Goal: Information Seeking & Learning: Learn about a topic

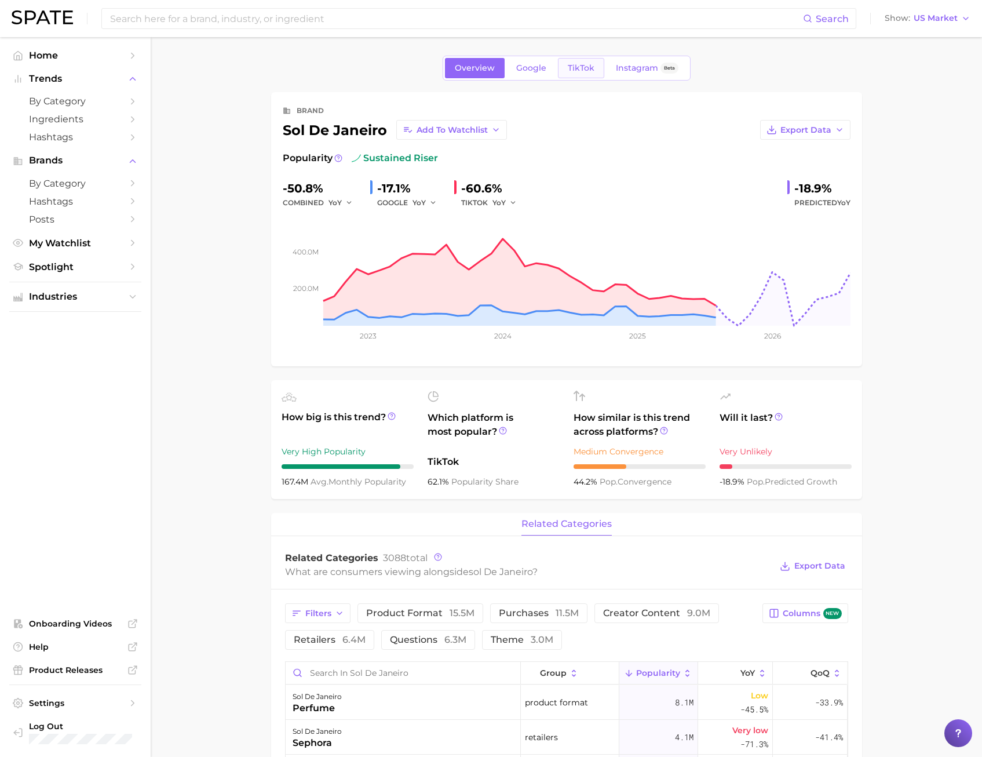
click at [571, 65] on span "TikTok" at bounding box center [581, 68] width 27 height 10
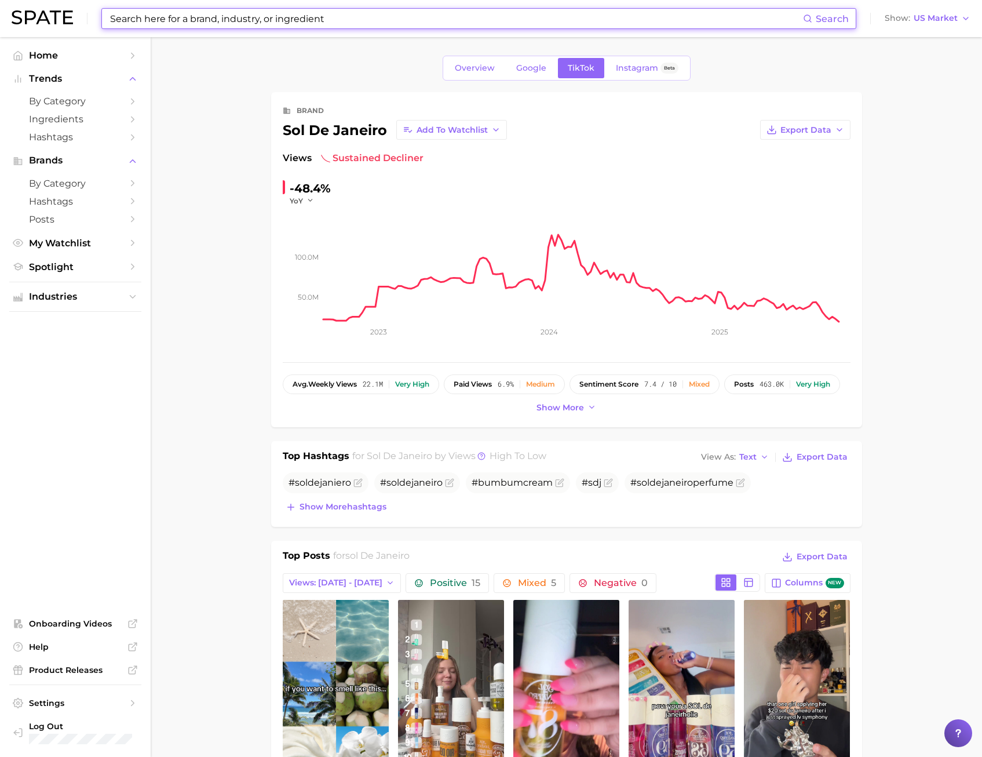
click at [219, 15] on input at bounding box center [456, 19] width 694 height 20
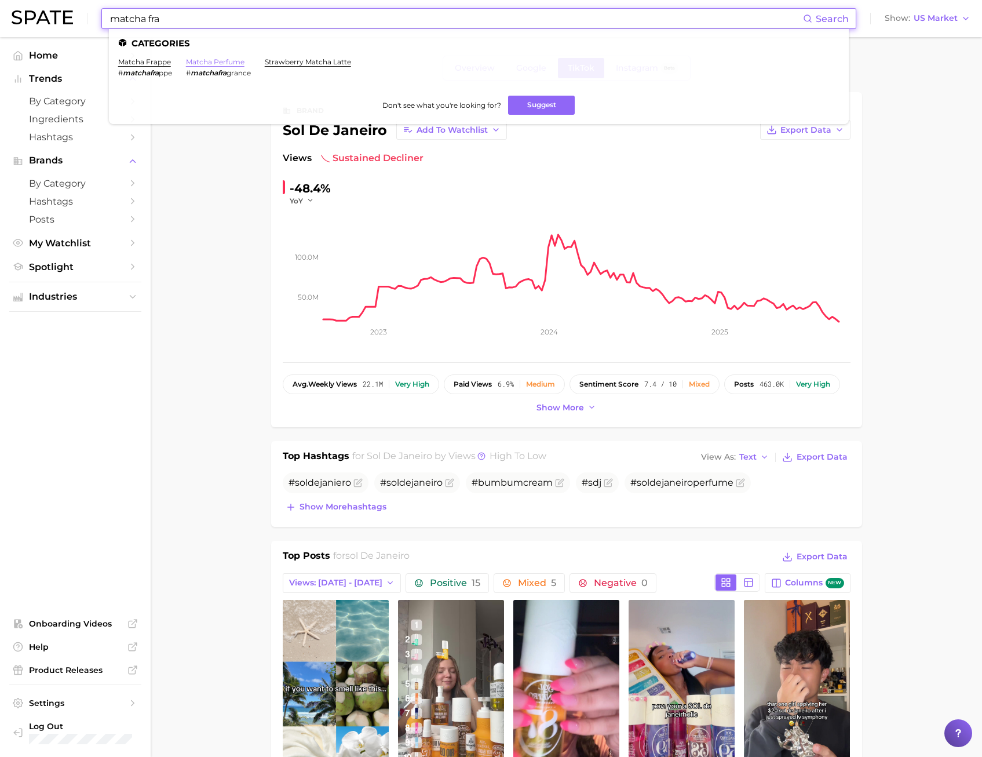
type input "matcha fra"
click at [191, 62] on link "matcha perfume" at bounding box center [215, 61] width 59 height 9
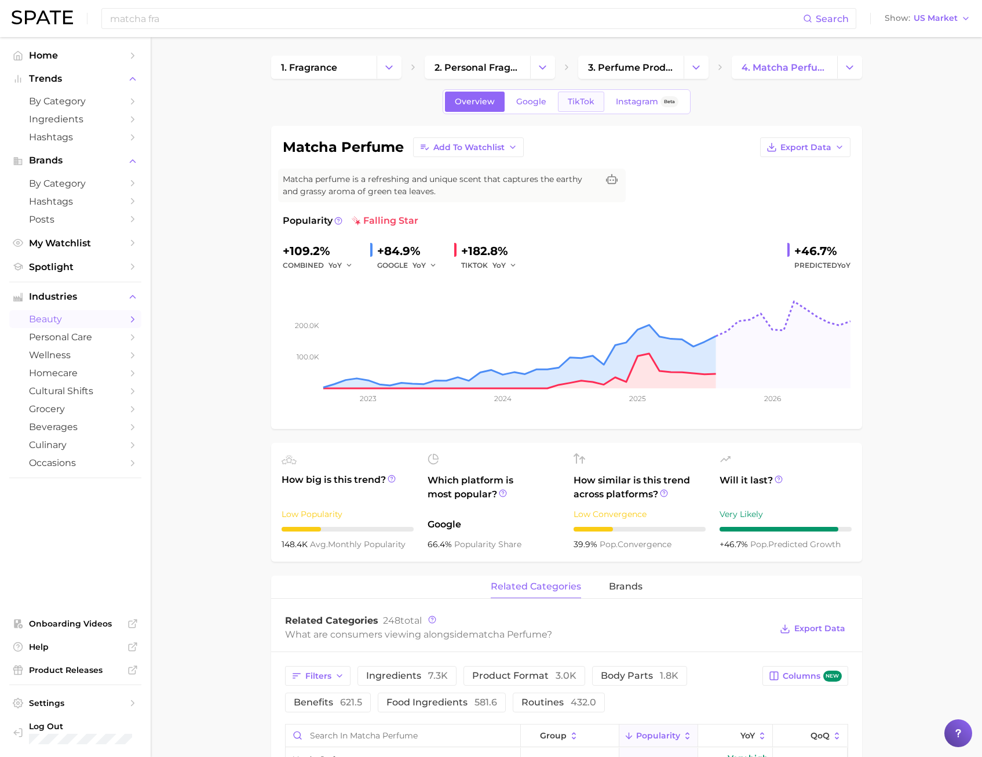
click at [576, 94] on link "TikTok" at bounding box center [581, 102] width 46 height 20
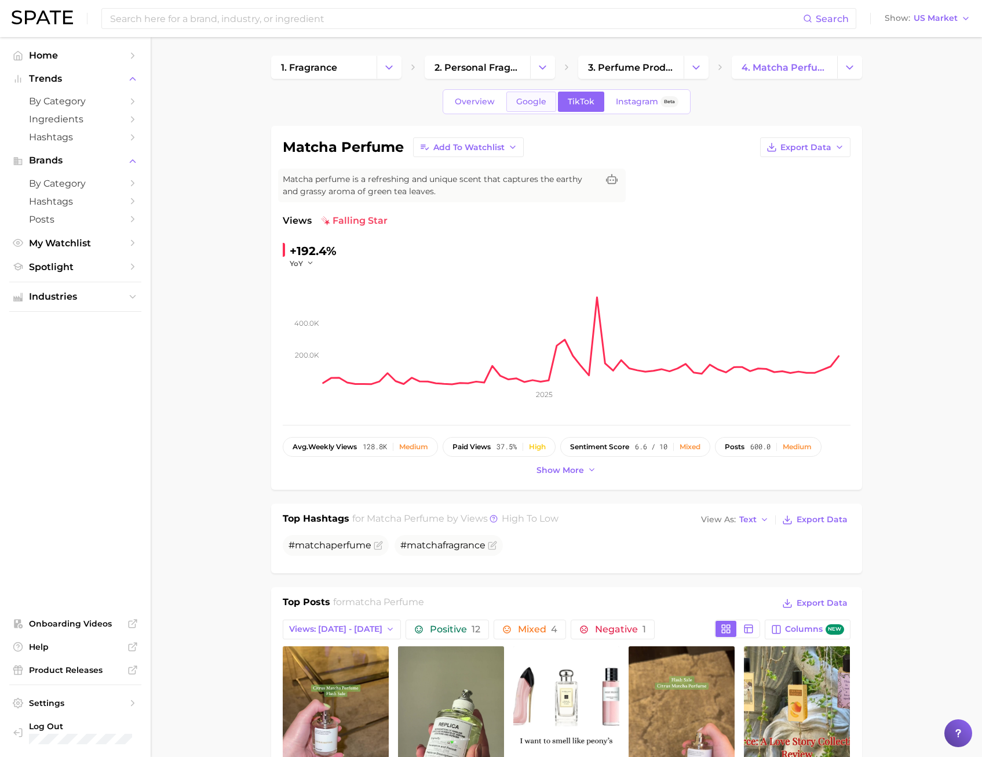
click at [542, 105] on span "Google" at bounding box center [531, 102] width 30 height 10
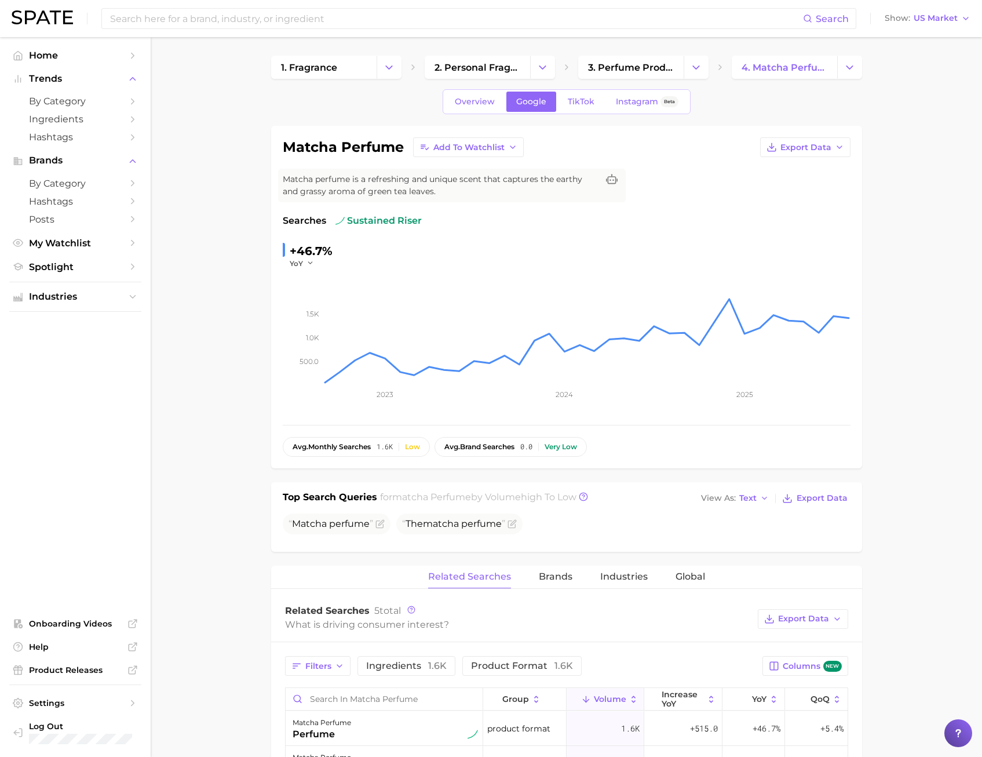
click at [465, 112] on div "Overview Google TikTok Instagram Beta" at bounding box center [567, 101] width 248 height 25
click at [472, 114] on div "Overview Google TikTok Instagram Beta matcha perfume Add to Watchlist Export Da…" at bounding box center [566, 668] width 591 height 1159
click at [472, 104] on span "Overview" at bounding box center [475, 102] width 40 height 10
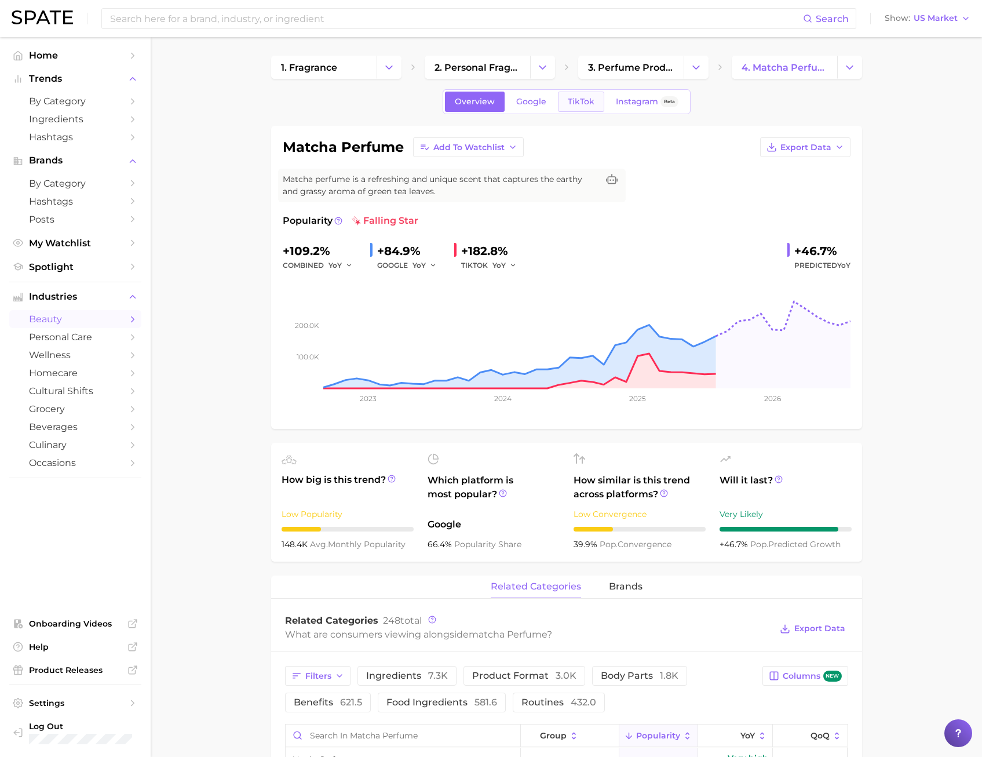
click at [575, 90] on div "Overview Google TikTok Instagram Beta" at bounding box center [567, 101] width 248 height 25
click at [574, 97] on span "TikTok" at bounding box center [581, 102] width 27 height 10
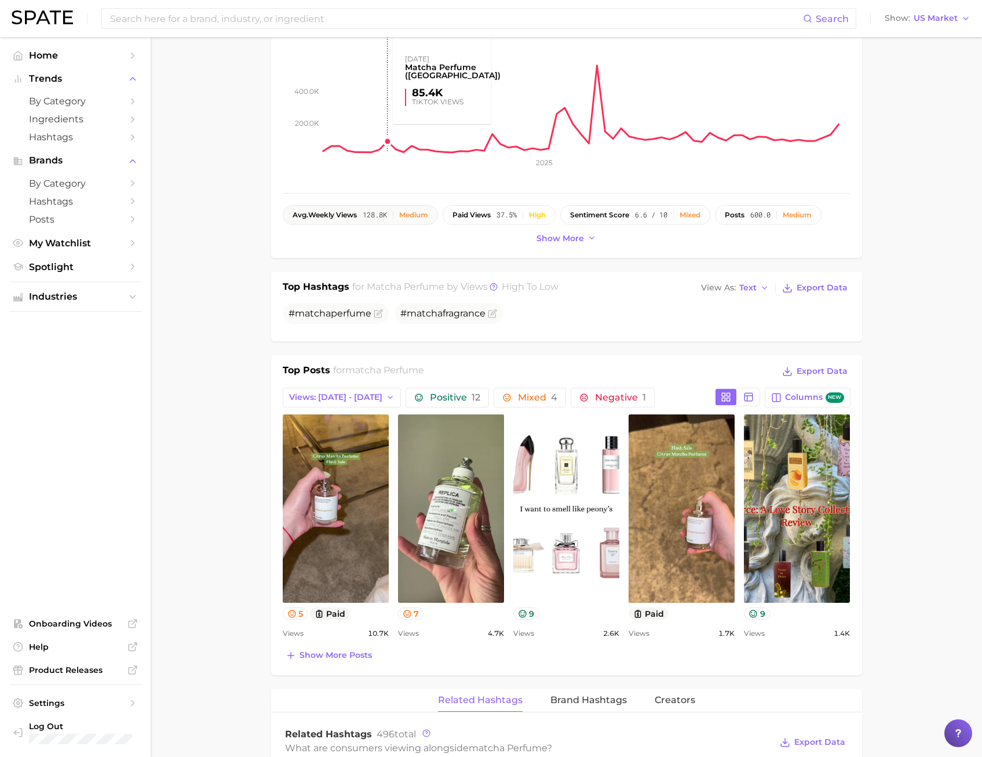
scroll to position [348, 0]
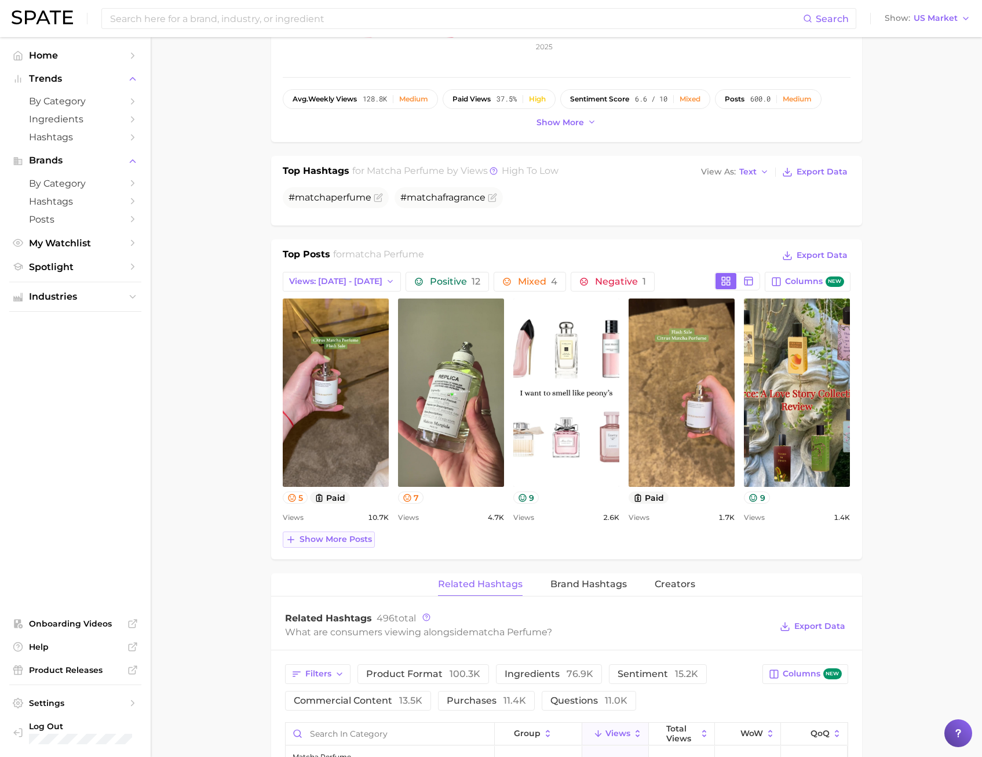
click at [337, 544] on span "Show more posts" at bounding box center [336, 539] width 72 height 10
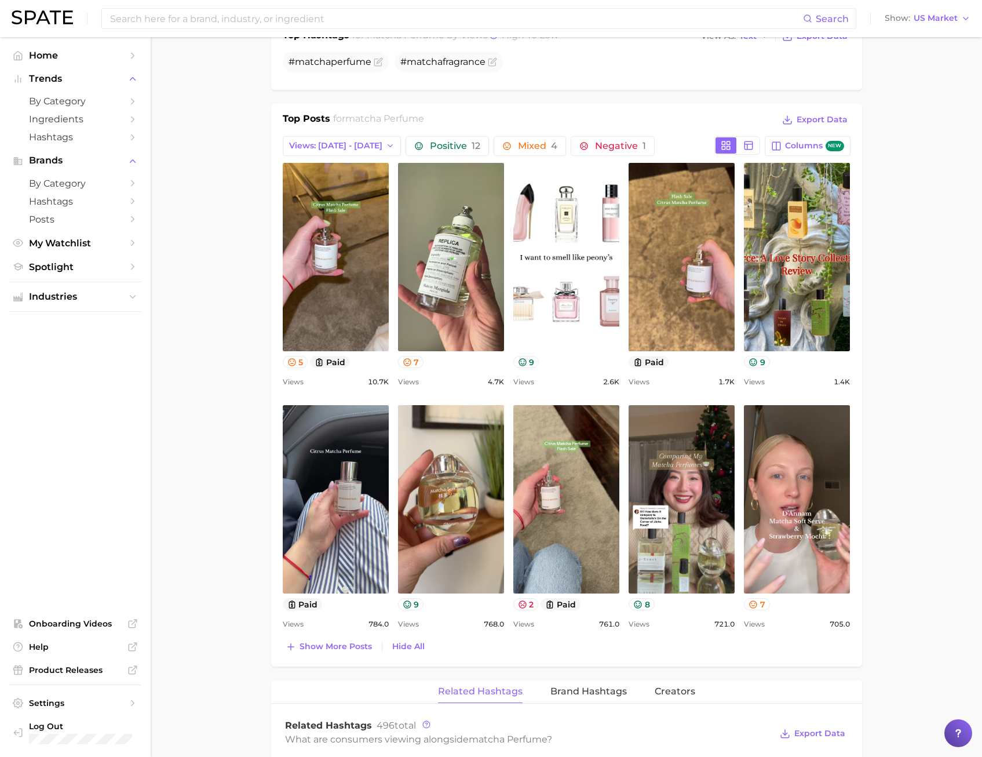
scroll to position [406, 0]
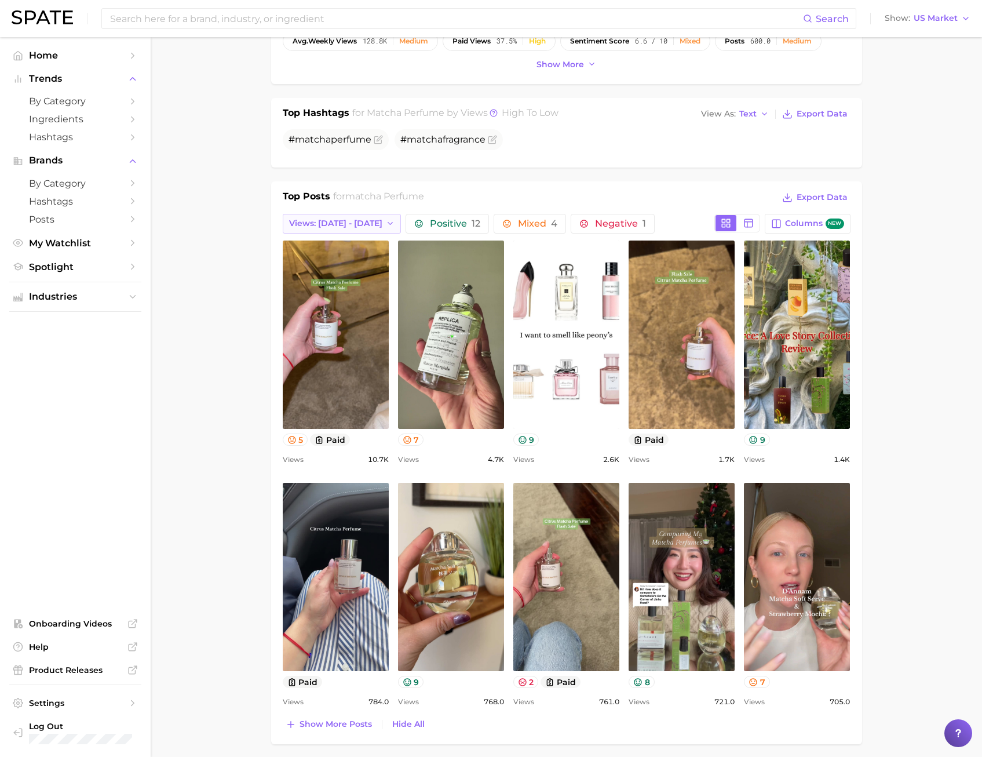
click at [349, 228] on span "Views: Sep 7 - 14" at bounding box center [335, 223] width 93 height 10
click at [339, 292] on button "Total Views" at bounding box center [346, 286] width 127 height 21
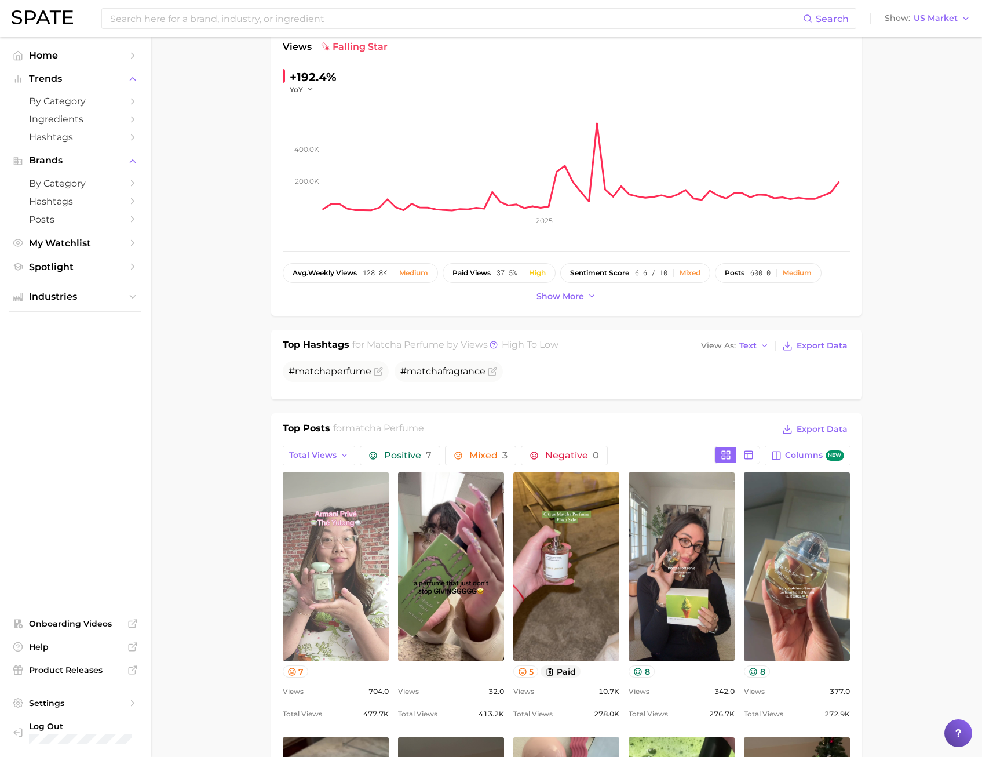
scroll to position [0, 0]
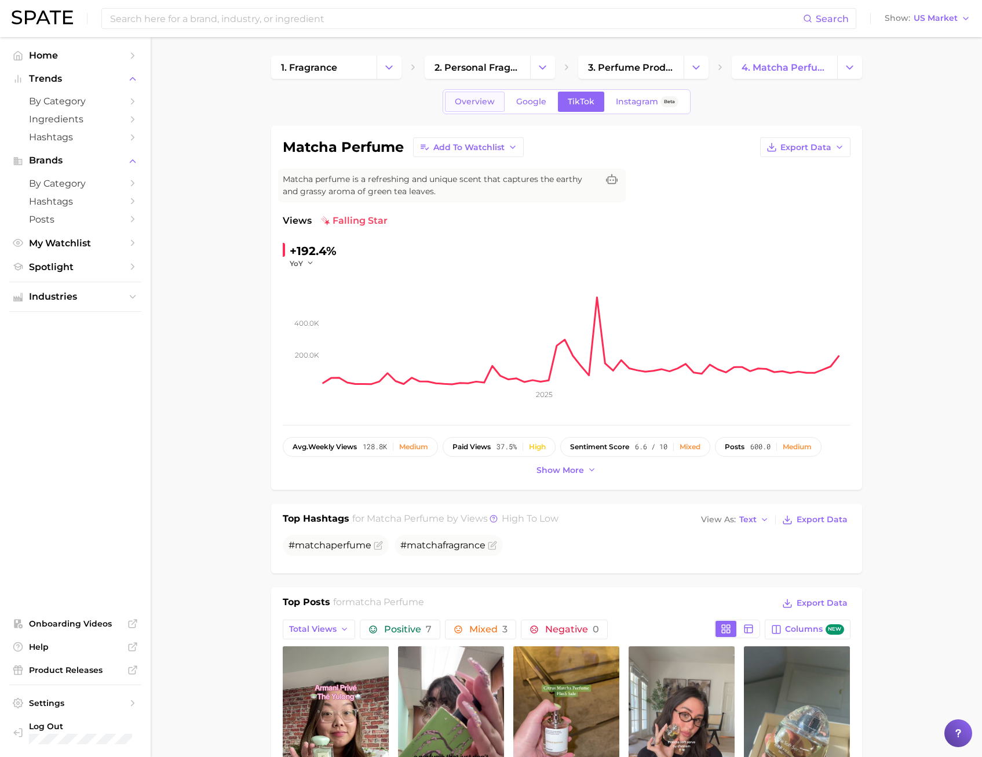
click at [493, 93] on link "Overview" at bounding box center [475, 102] width 60 height 20
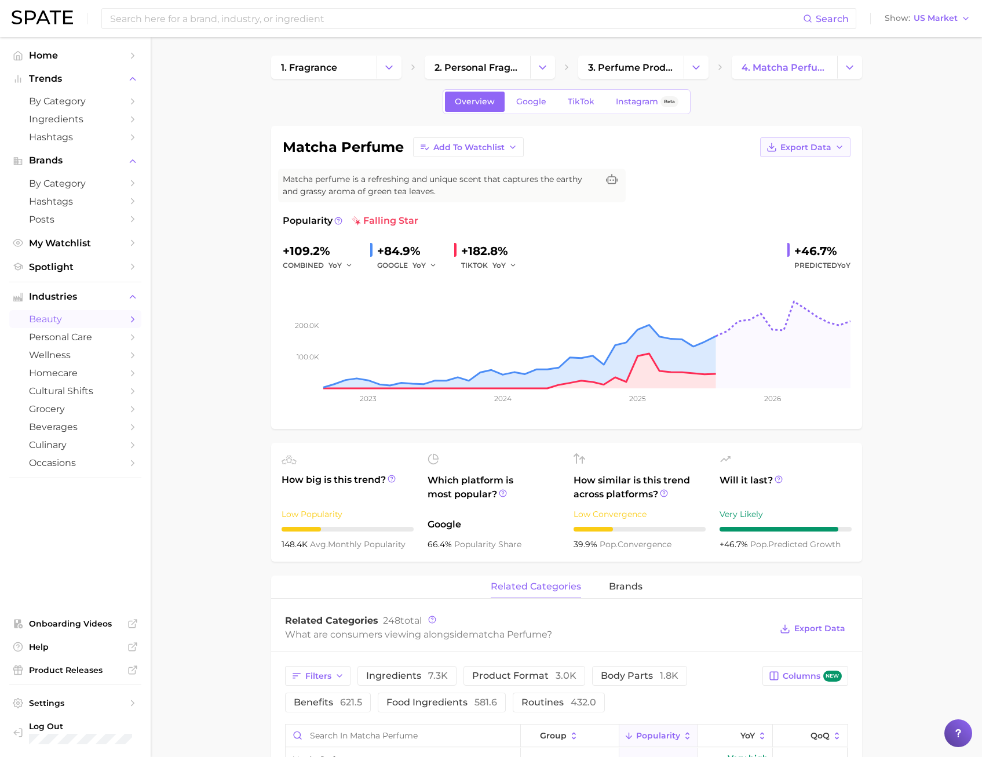
click at [818, 149] on span "Export Data" at bounding box center [806, 148] width 51 height 10
click at [792, 171] on span "Time Series CSV" at bounding box center [777, 169] width 68 height 10
click at [588, 107] on link "TikTok" at bounding box center [581, 102] width 46 height 20
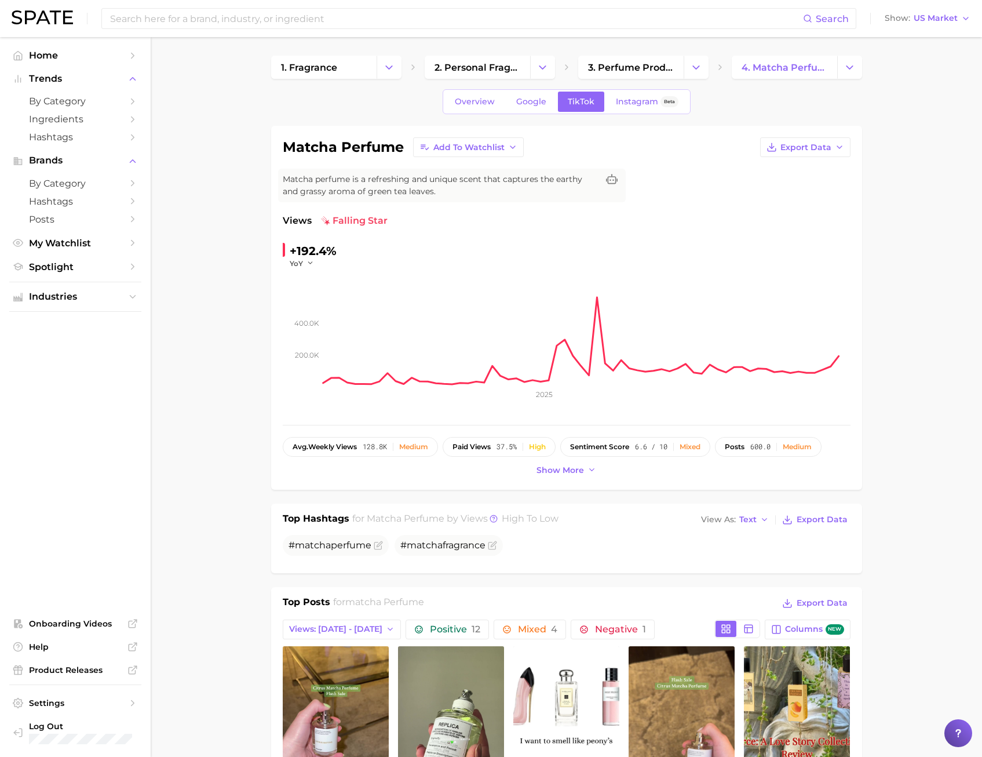
click at [606, 136] on div "matcha perfume Add to Watchlist Export Data Matcha perfume is a refreshing and …" at bounding box center [566, 308] width 591 height 364
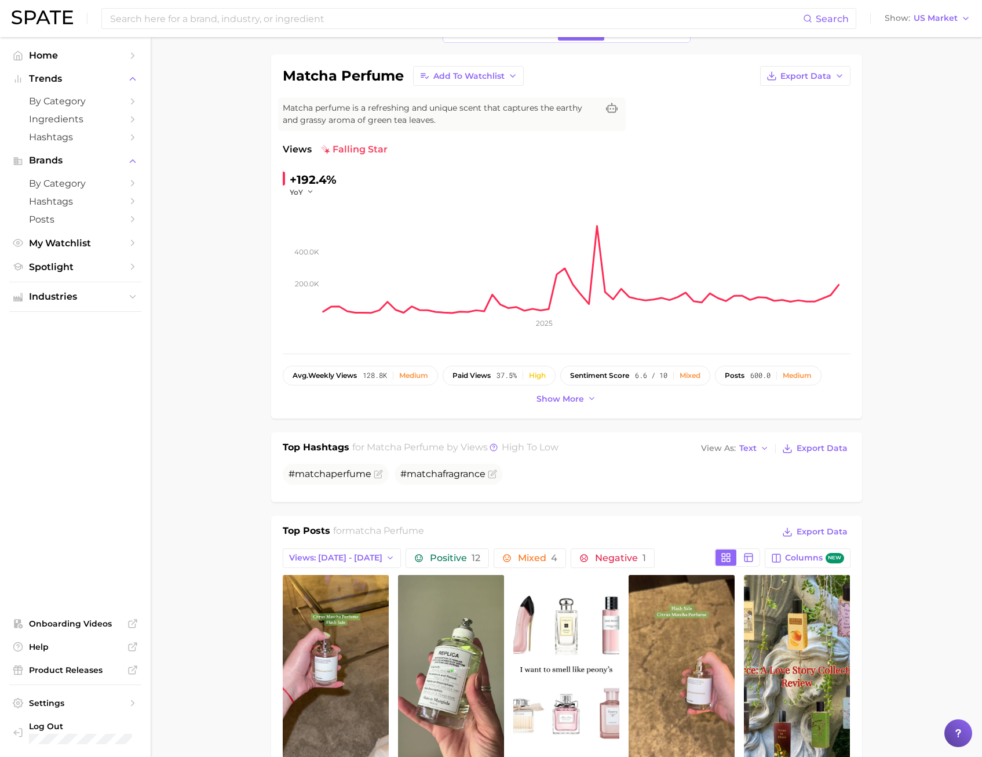
scroll to position [232, 0]
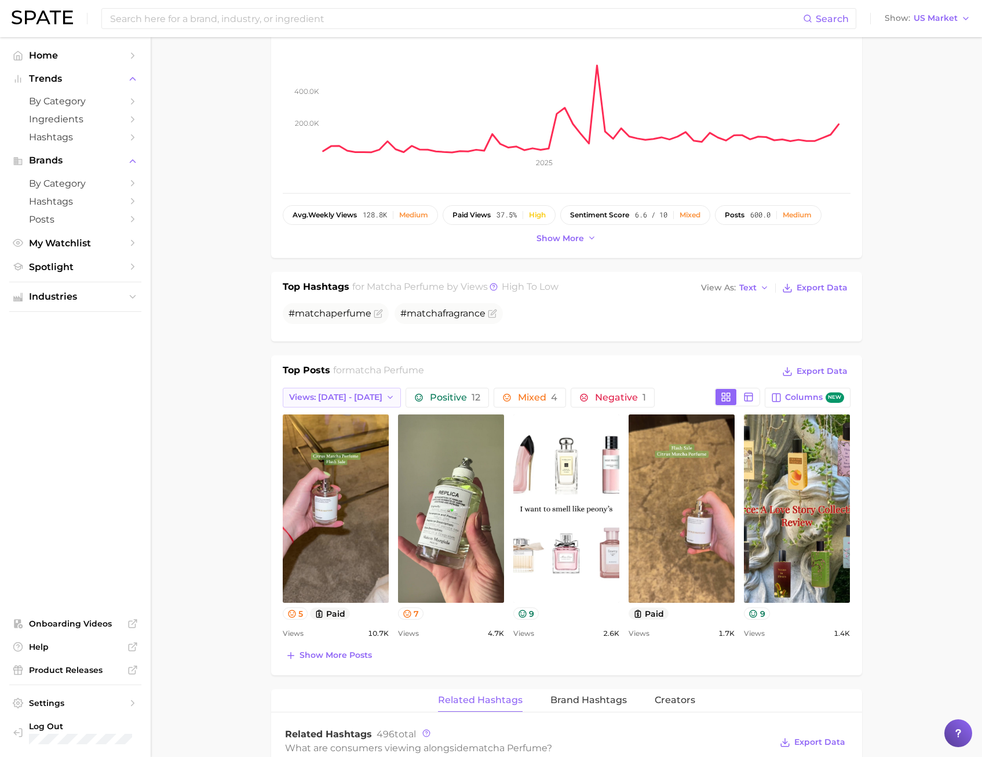
click at [302, 402] on span "Views: Sep 7 - 14" at bounding box center [335, 397] width 93 height 10
click at [317, 463] on span "Total Views" at bounding box center [313, 460] width 48 height 10
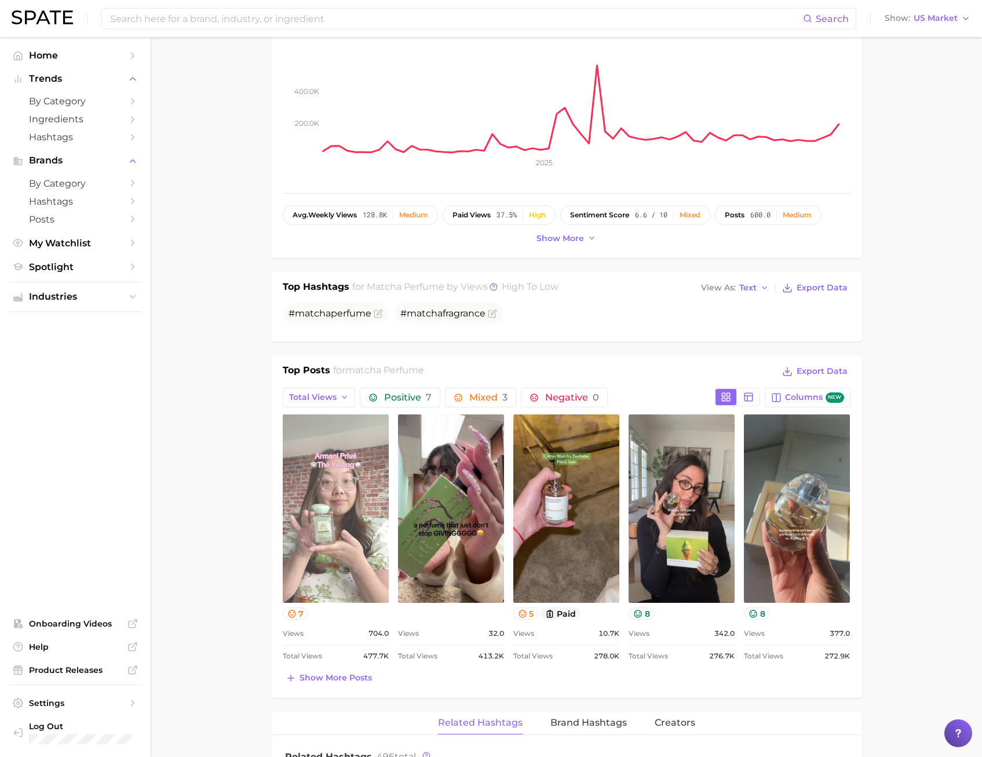
scroll to position [290, 0]
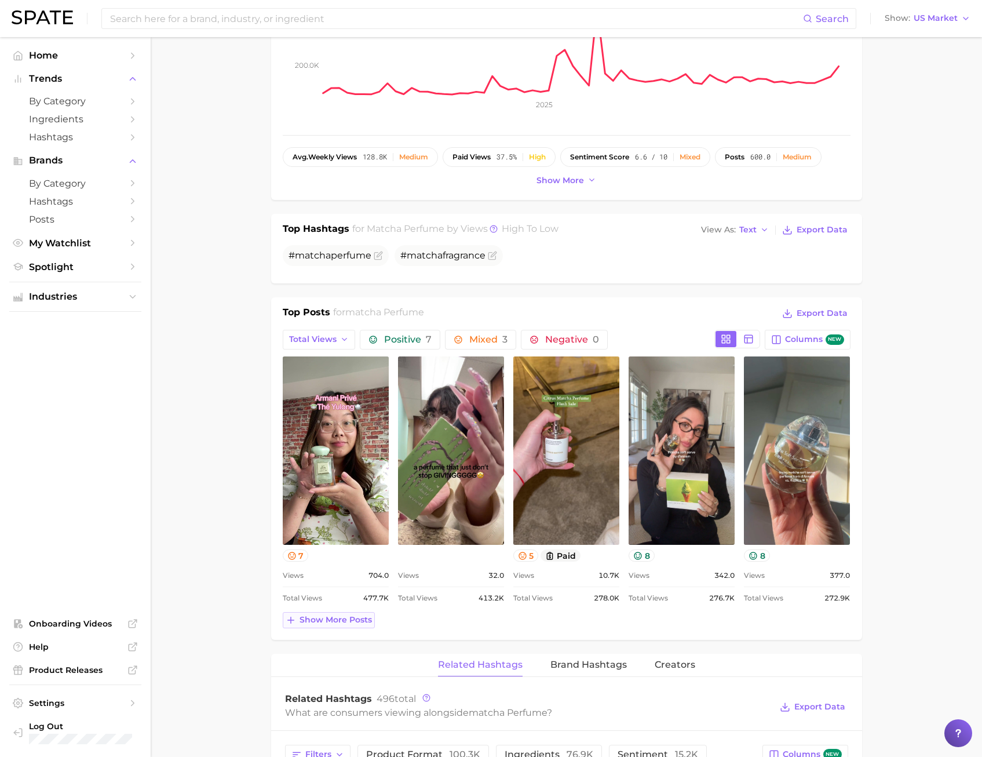
click at [328, 624] on span "Show more posts" at bounding box center [336, 620] width 72 height 10
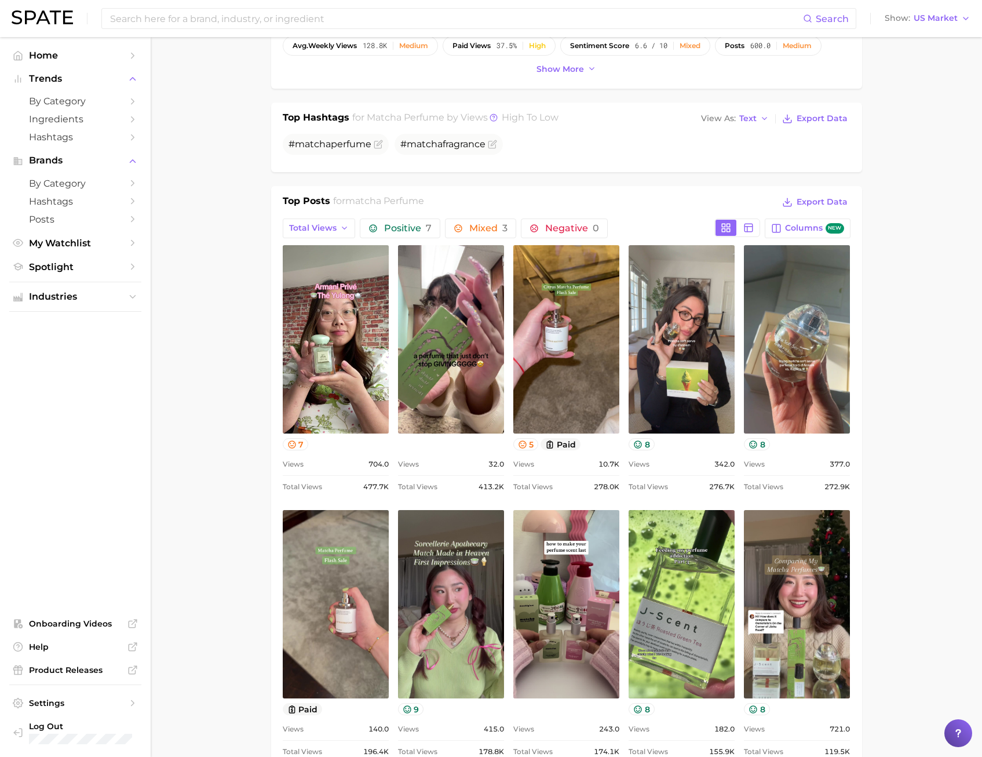
scroll to position [406, 0]
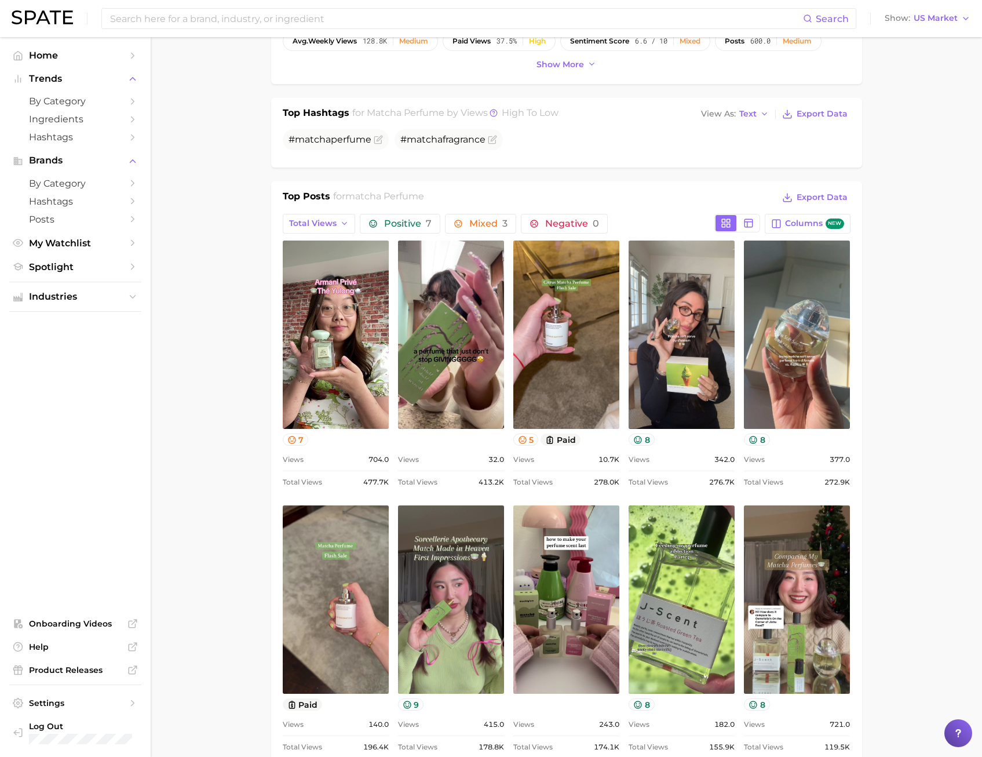
click at [240, 410] on main "1. fragrance 2. personal fragrance 3. perfume products 4. matcha perfume Overvi…" at bounding box center [567, 705] width 832 height 2149
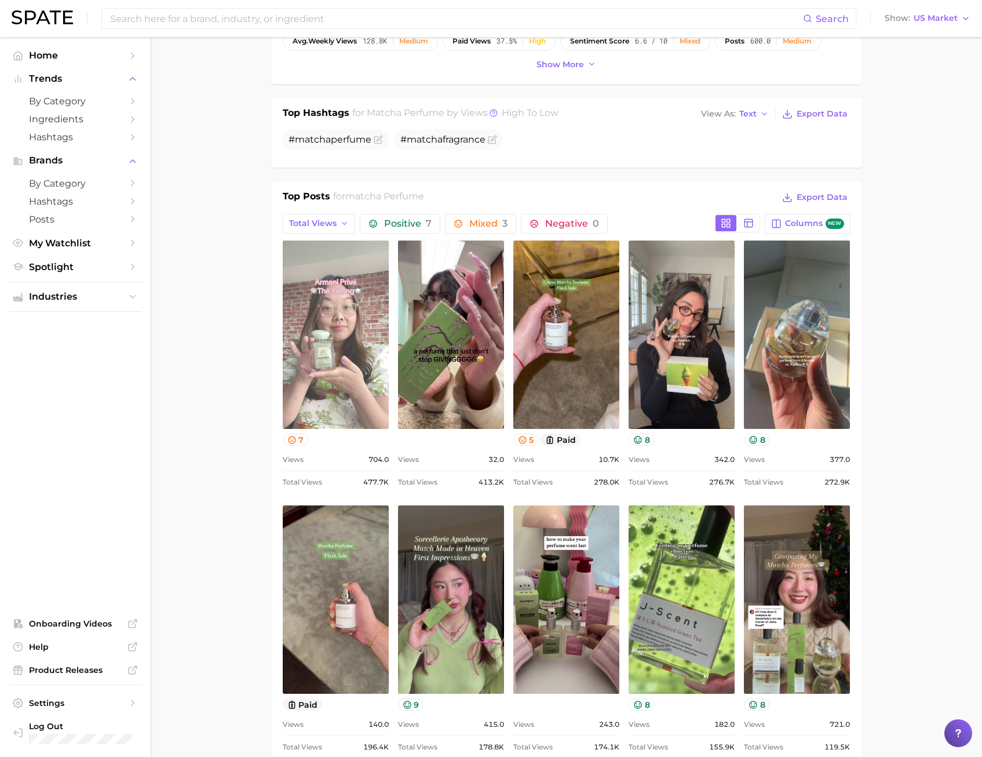
click at [312, 375] on link "view post on TikTok" at bounding box center [336, 334] width 106 height 188
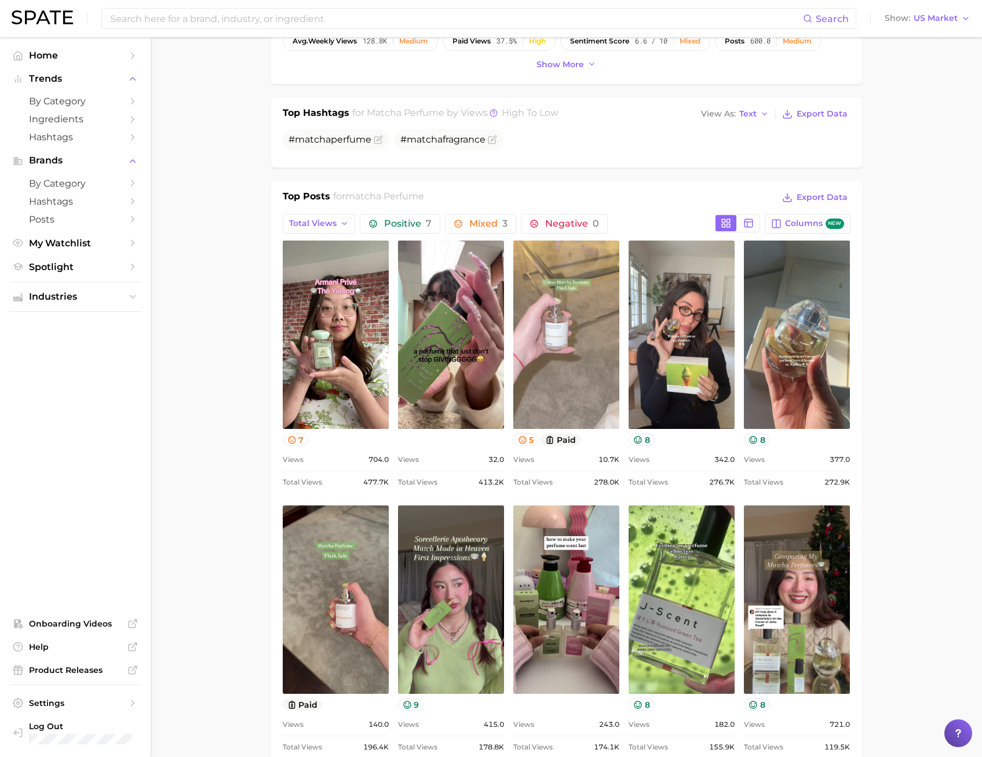
click at [559, 356] on link "view post on TikTok" at bounding box center [566, 334] width 106 height 188
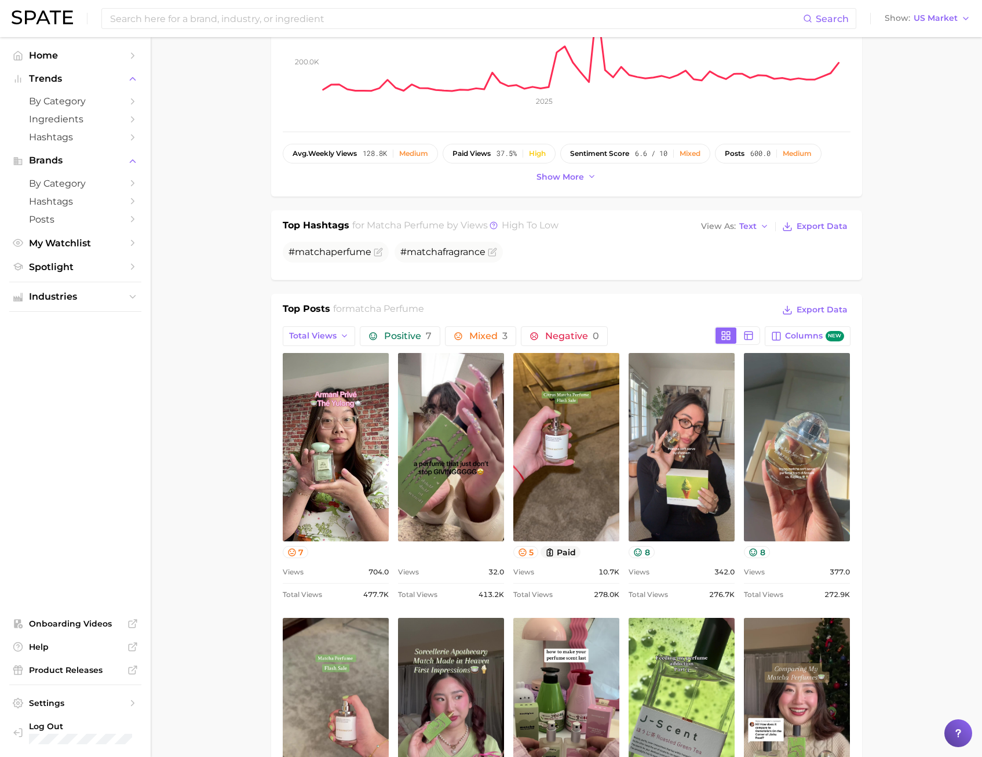
scroll to position [232, 0]
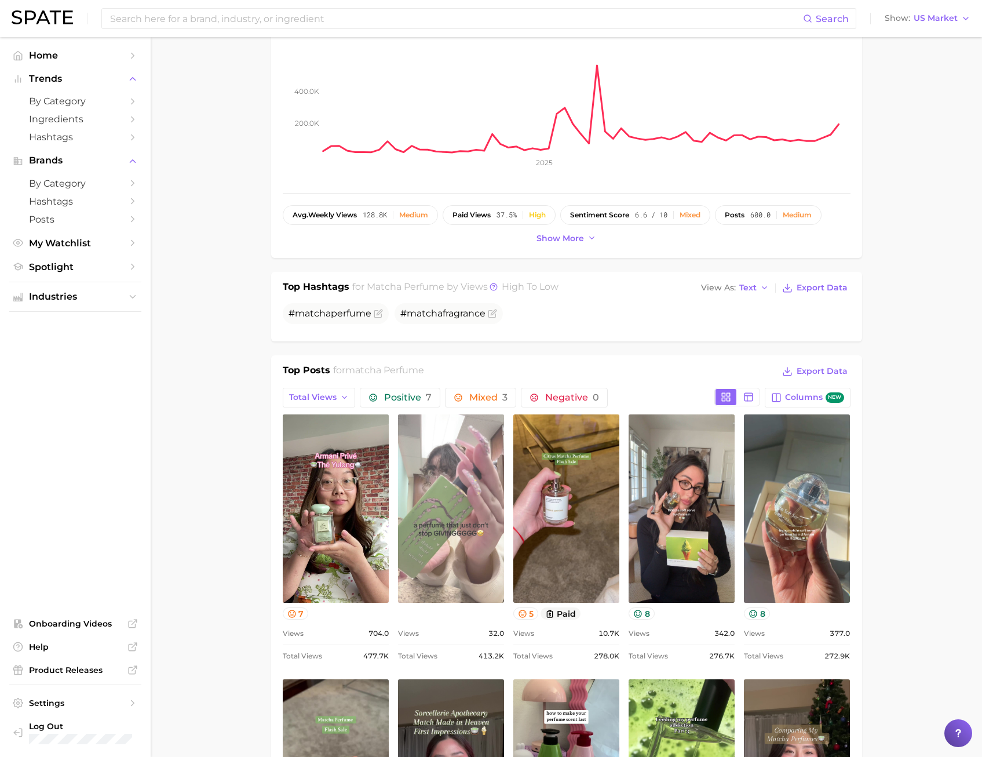
click at [446, 552] on link "view post on TikTok" at bounding box center [451, 508] width 106 height 188
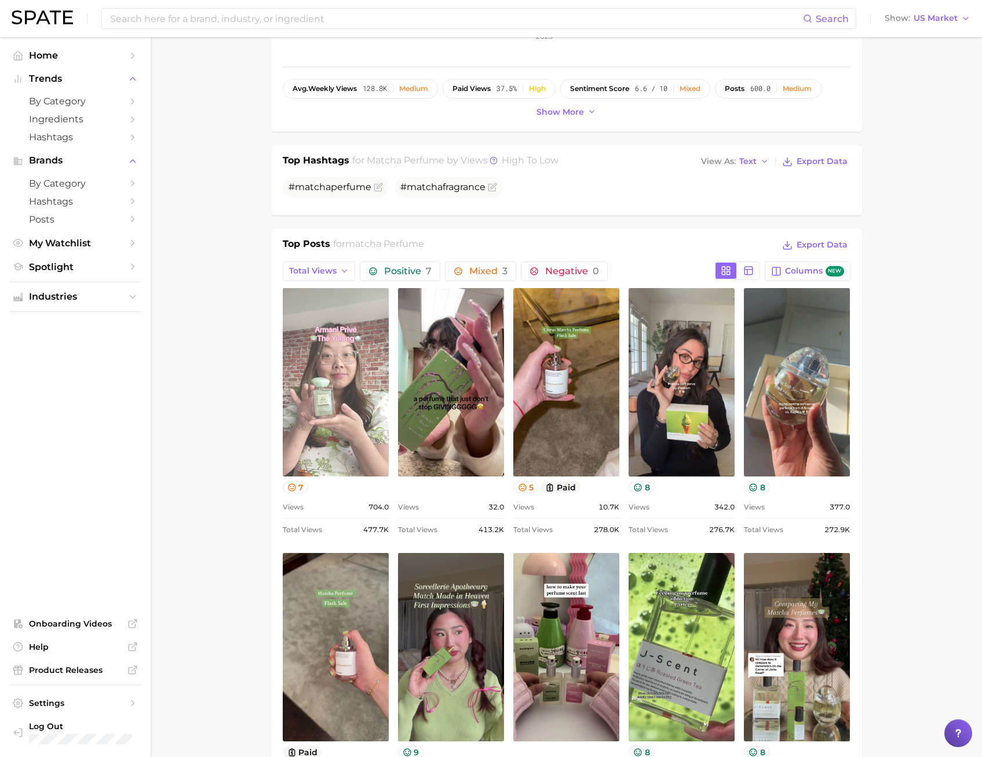
scroll to position [464, 0]
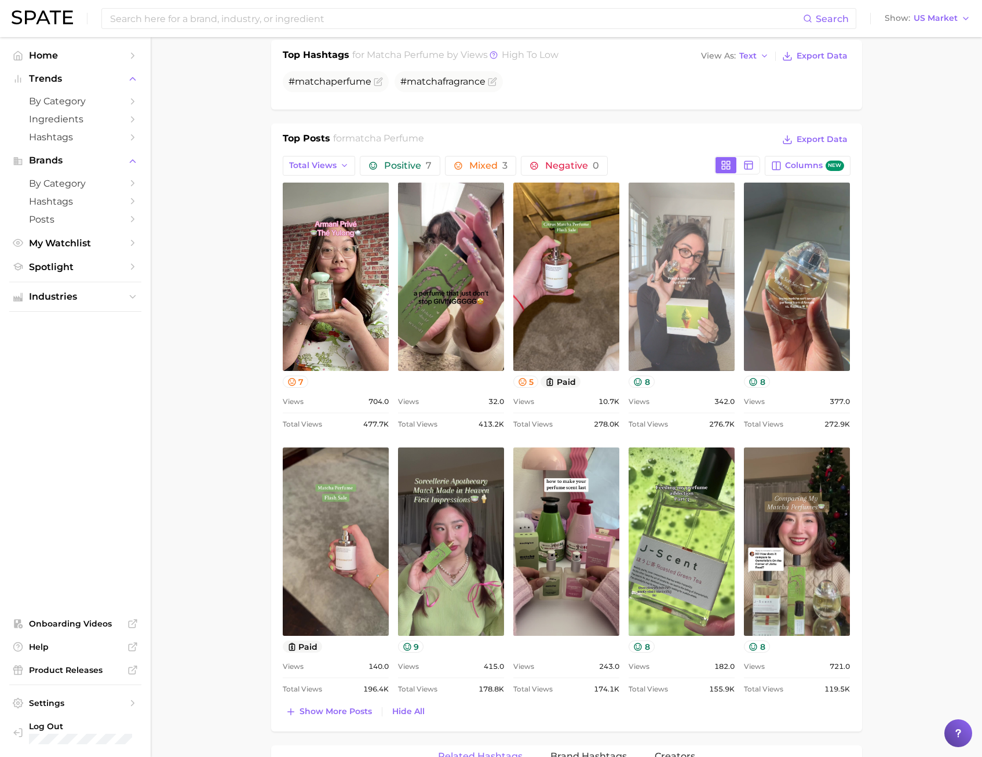
click at [708, 300] on link "view post on TikTok" at bounding box center [682, 277] width 106 height 188
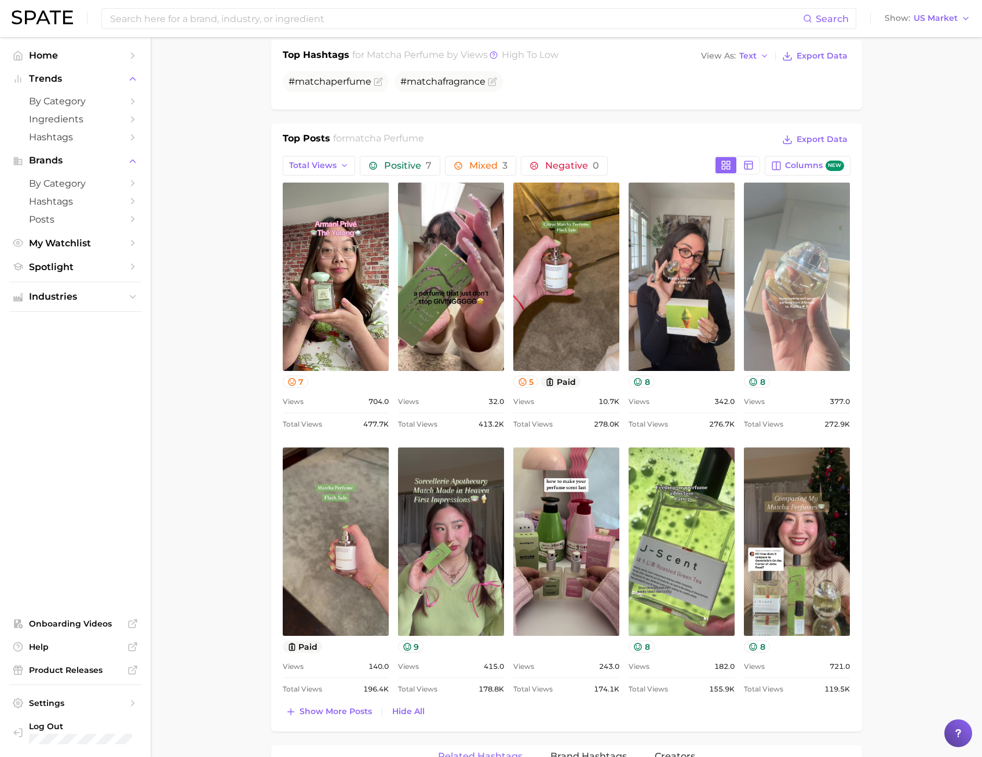
click at [792, 280] on link "view post on TikTok" at bounding box center [797, 277] width 106 height 188
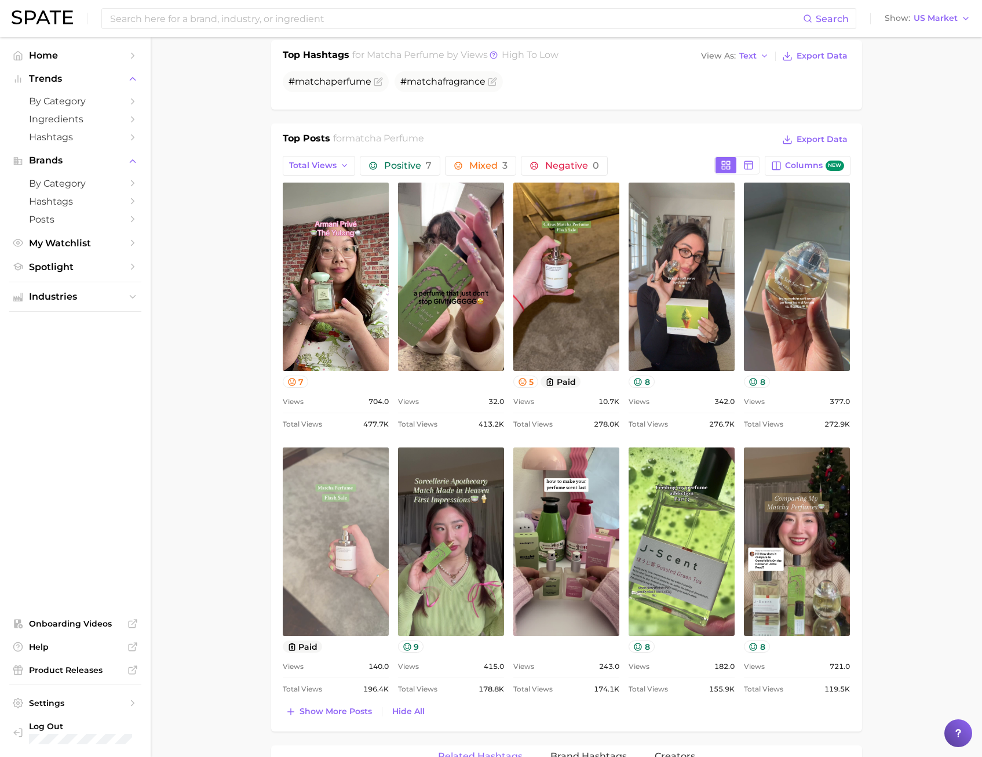
click at [353, 512] on link "view post on TikTok" at bounding box center [336, 541] width 106 height 188
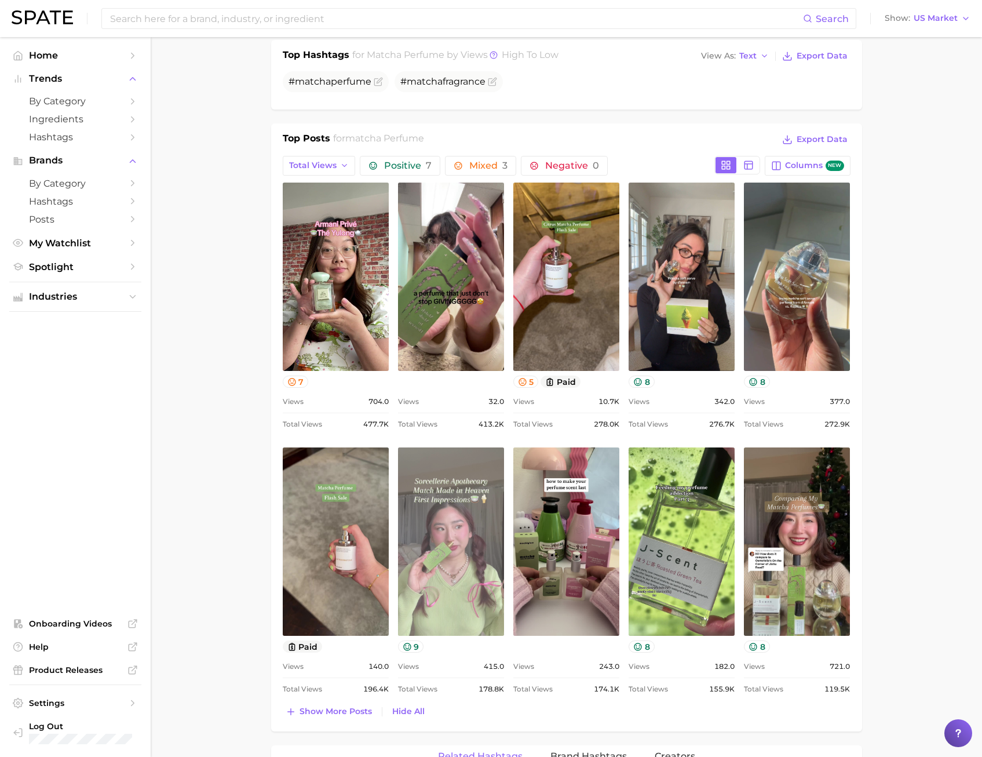
click at [484, 510] on link "view post on TikTok" at bounding box center [451, 541] width 106 height 188
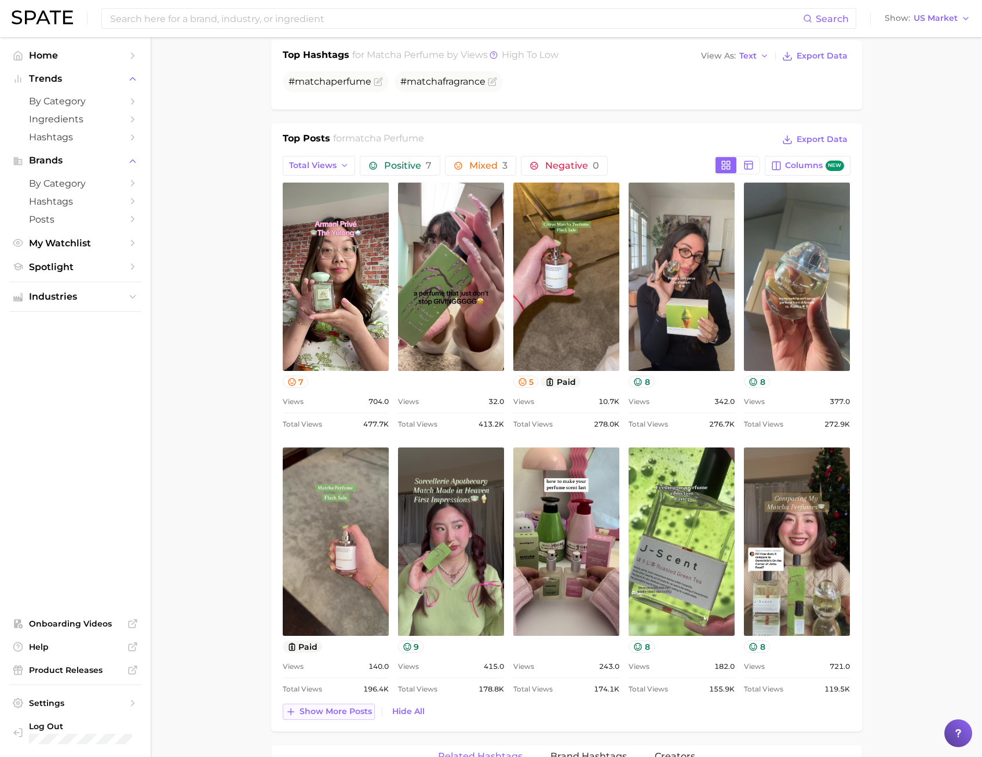
click at [348, 708] on span "Show more posts" at bounding box center [336, 711] width 72 height 10
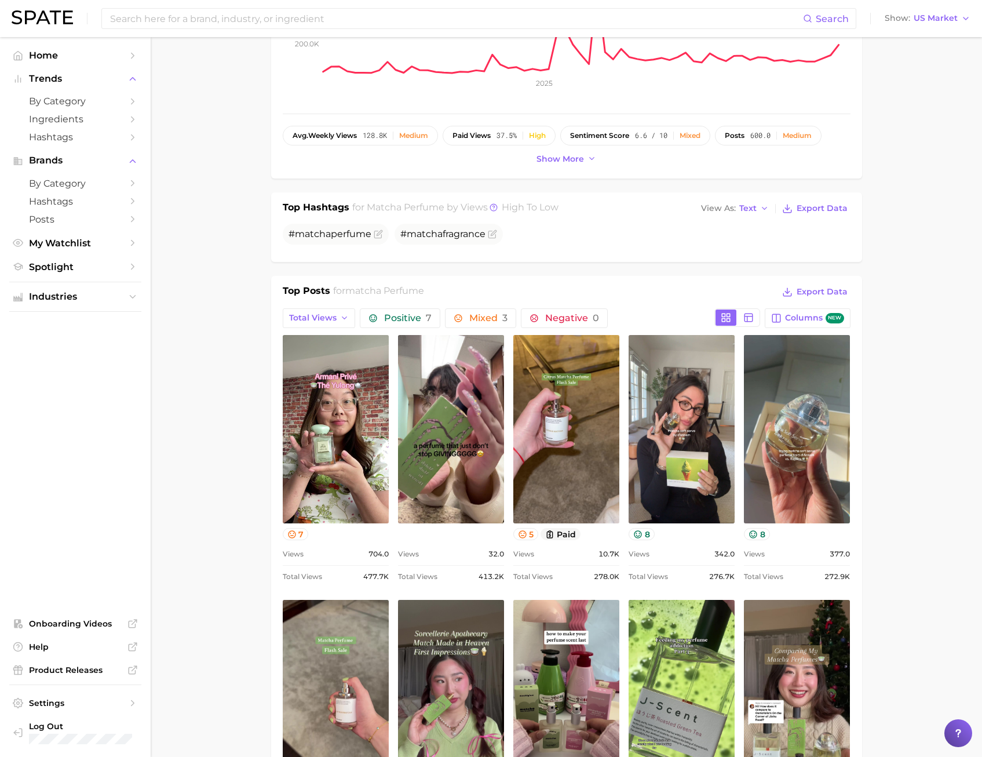
scroll to position [174, 0]
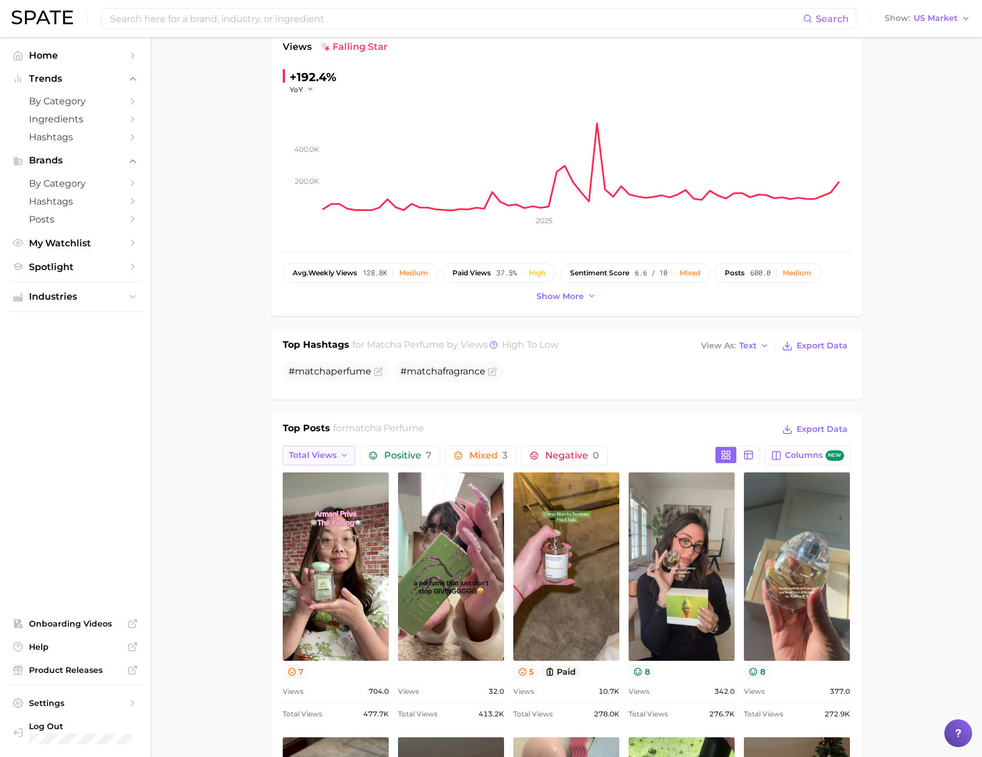
click at [341, 450] on button "Total Views" at bounding box center [319, 456] width 73 height 20
click at [344, 471] on button "Views: Sep 7 - 14" at bounding box center [346, 476] width 127 height 21
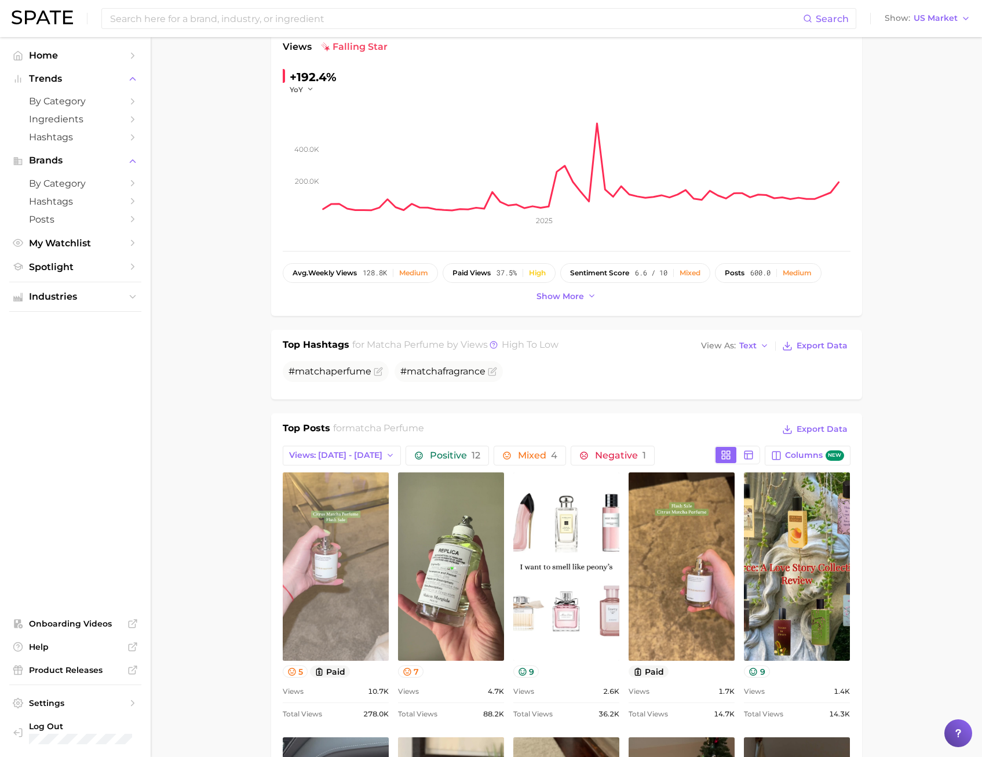
scroll to position [0, 0]
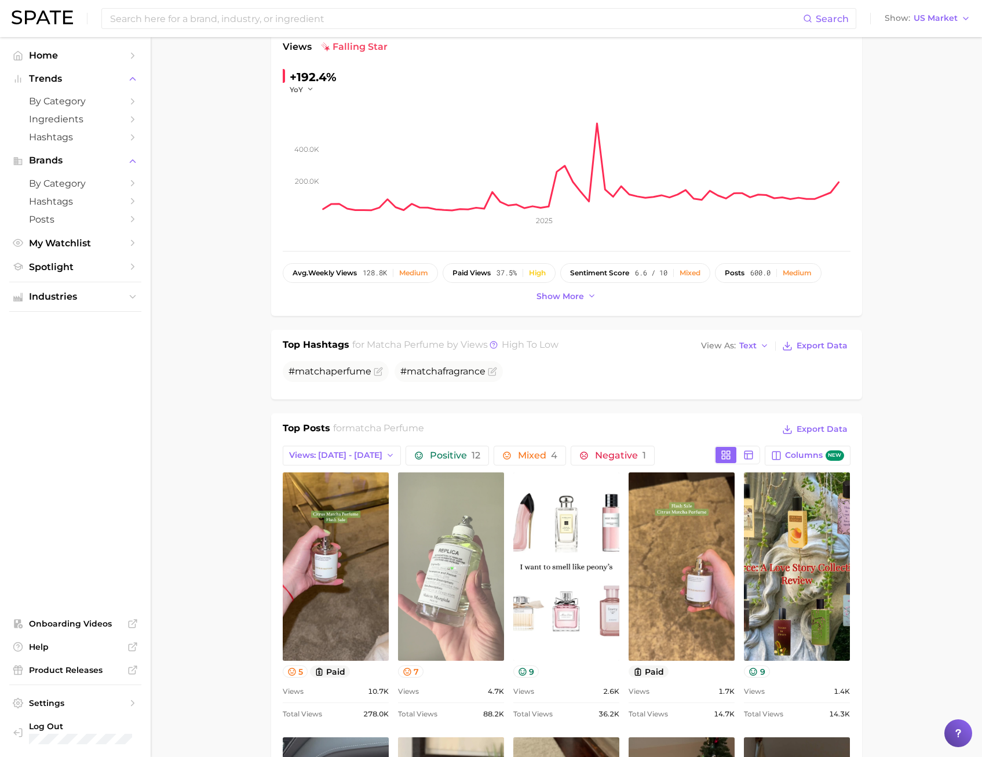
click at [445, 523] on link "view post on TikTok" at bounding box center [451, 566] width 106 height 188
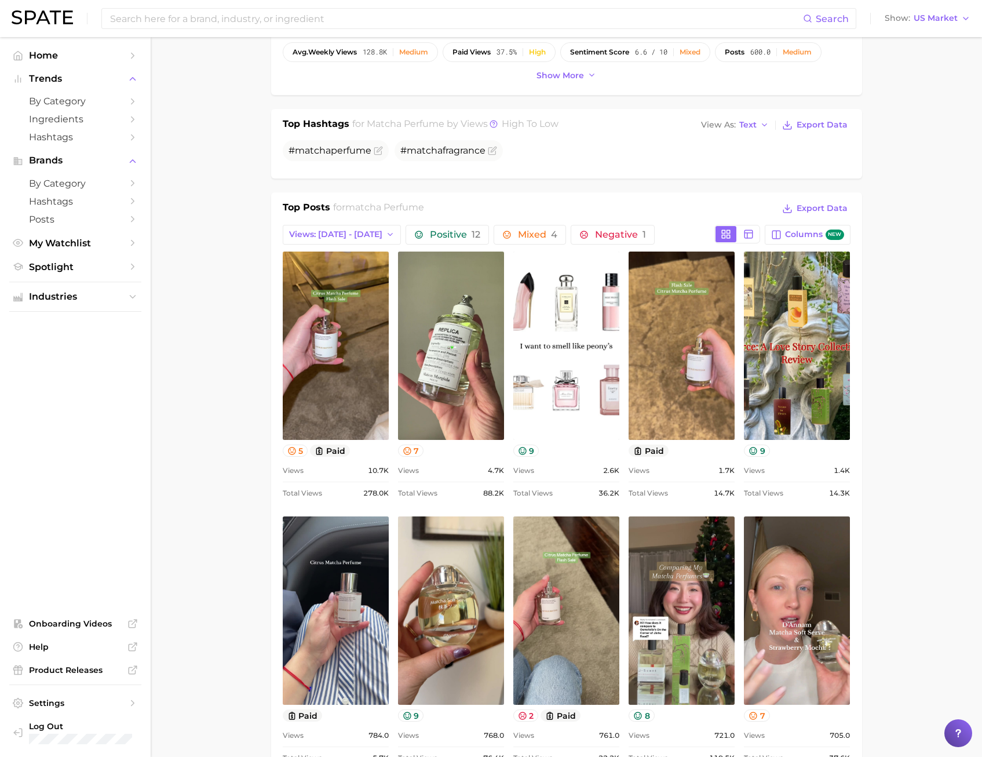
scroll to position [290, 0]
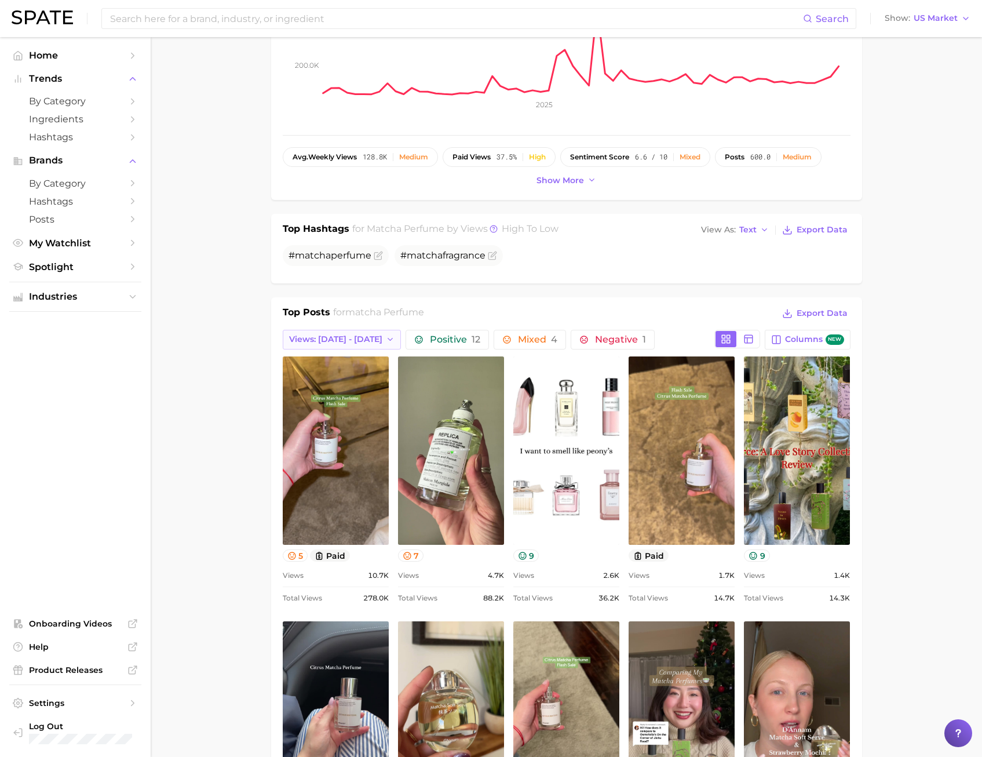
click at [342, 335] on span "Views: Sep 7 - 14" at bounding box center [335, 339] width 93 height 10
click at [340, 402] on button "Total Views" at bounding box center [346, 402] width 127 height 21
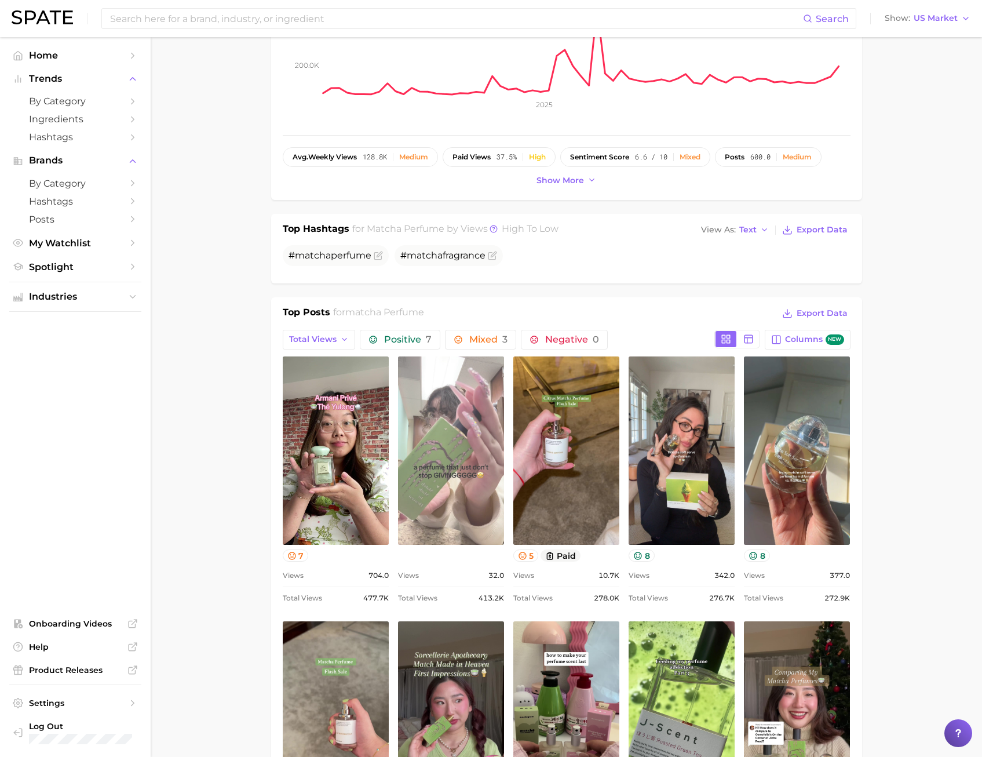
click at [458, 464] on link "view post on TikTok" at bounding box center [451, 450] width 106 height 188
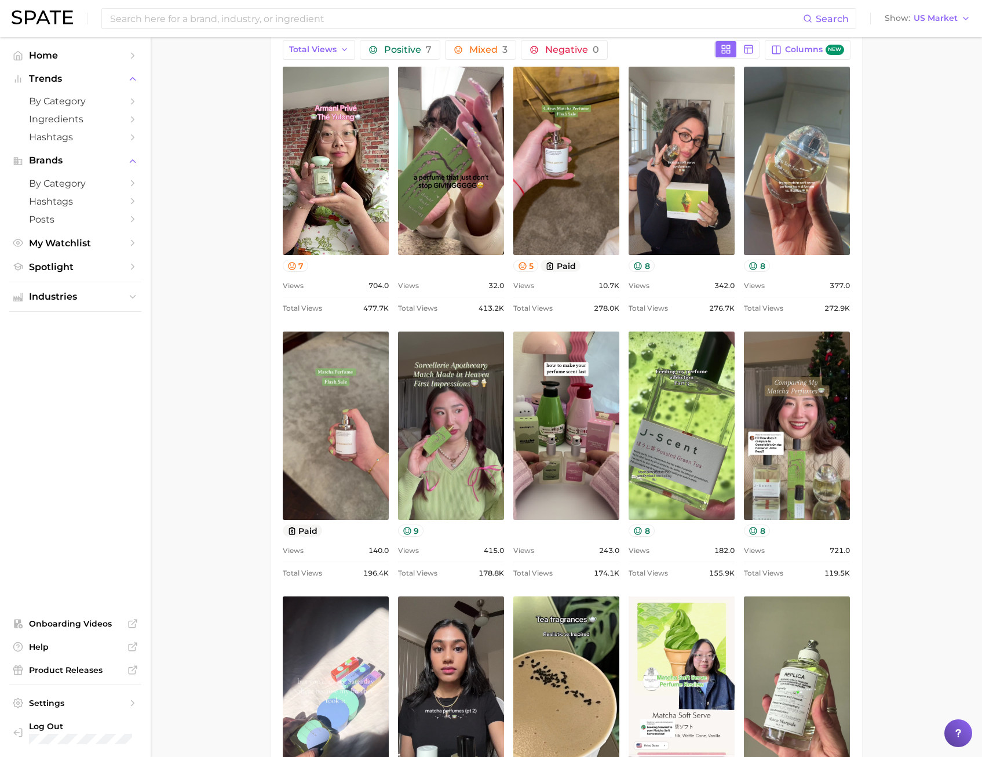
scroll to position [753, 0]
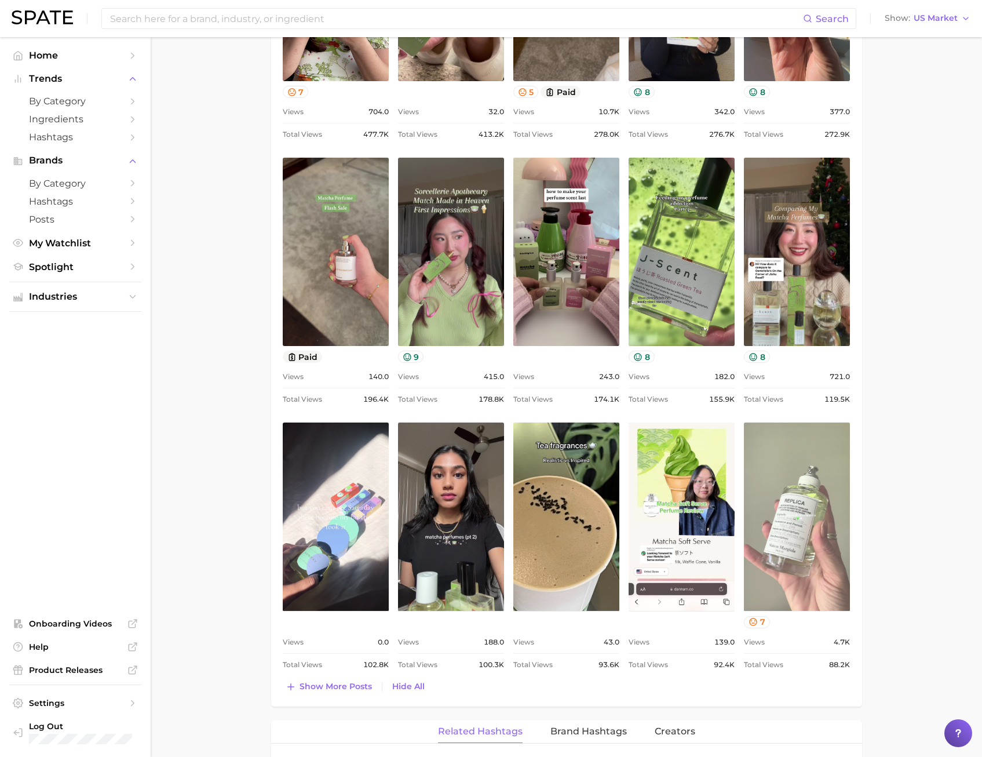
click at [770, 577] on link "view post on TikTok" at bounding box center [797, 516] width 106 height 188
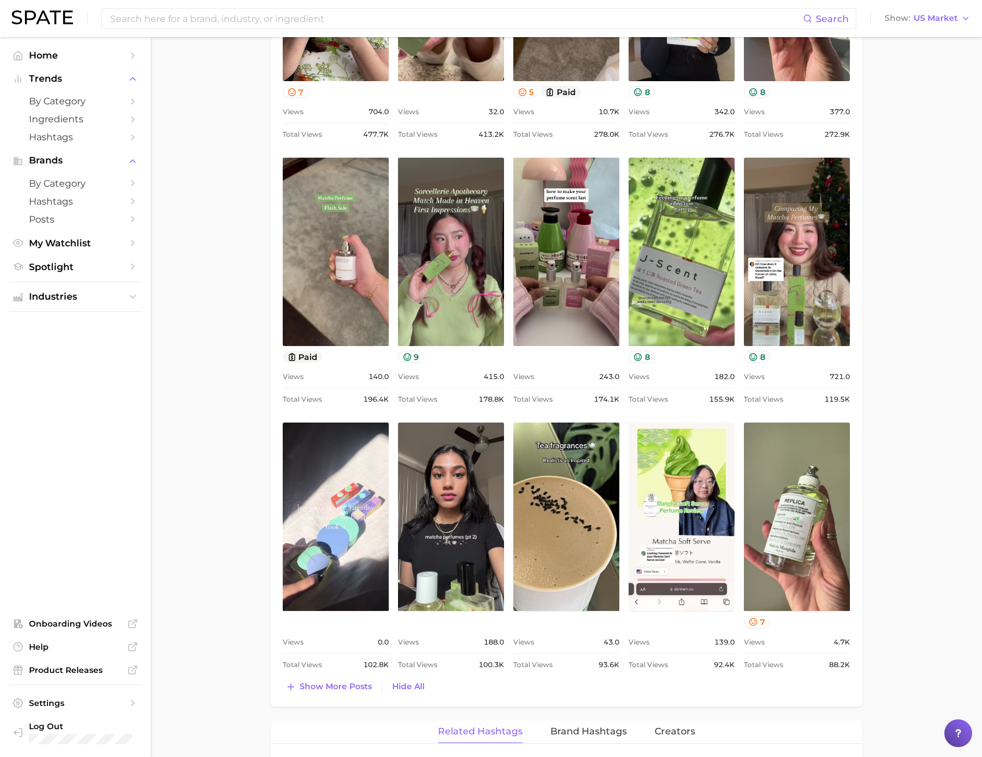
scroll to position [464, 0]
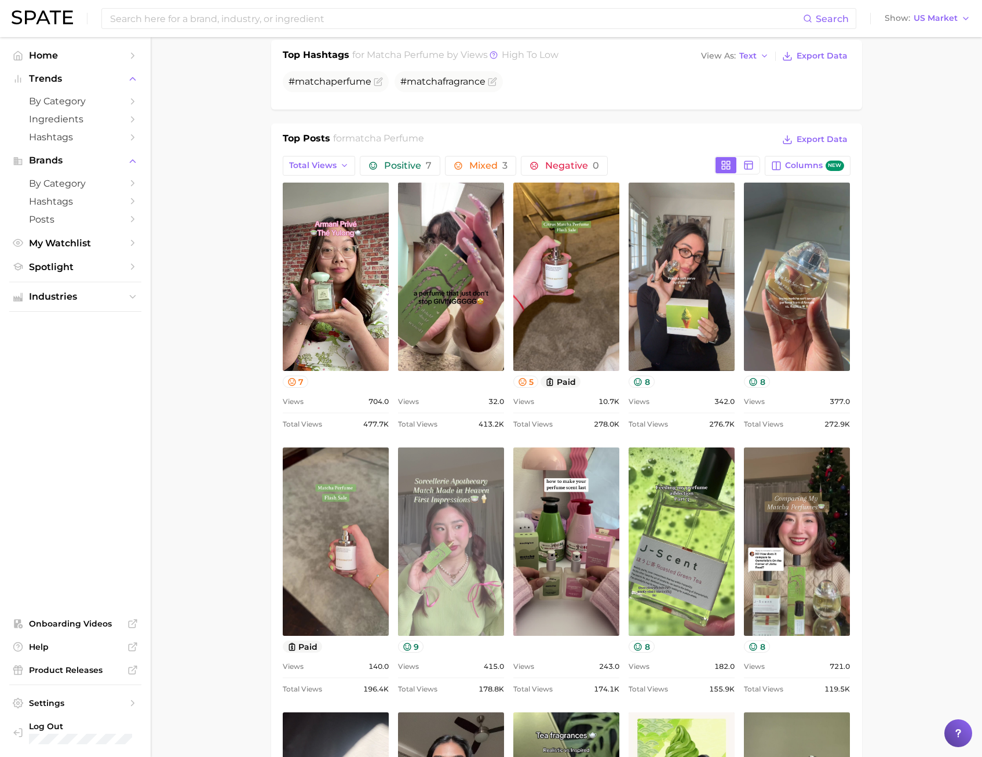
click at [431, 564] on link "view post on TikTok" at bounding box center [451, 541] width 106 height 188
